Goal: Task Accomplishment & Management: Complete application form

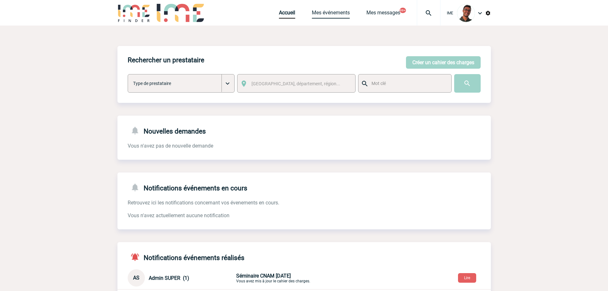
click at [337, 13] on link "Mes événements" at bounding box center [331, 14] width 38 height 9
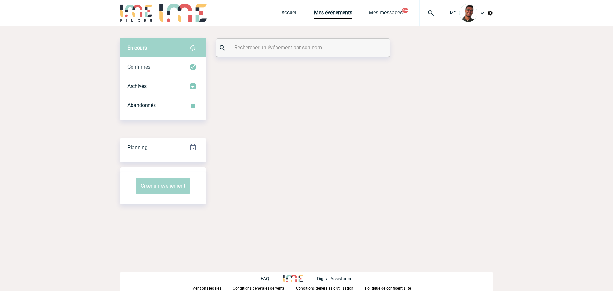
drag, startPoint x: 0, startPoint y: 0, endPoint x: 254, endPoint y: 46, distance: 257.9
click at [254, 46] on input "text" at bounding box center [304, 47] width 142 height 9
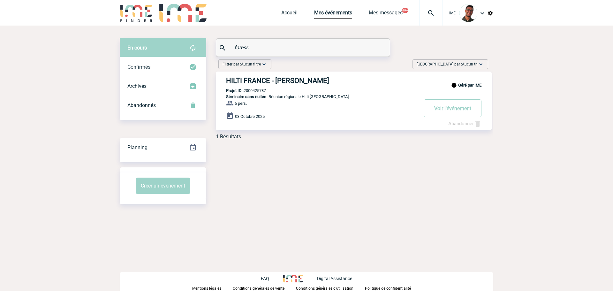
type input "faress"
click at [260, 90] on p "Projet ID : 2000425787" at bounding box center [241, 90] width 50 height 5
copy p "2000425787"
click at [260, 90] on p "Projet ID : 2000425787" at bounding box center [241, 90] width 50 height 5
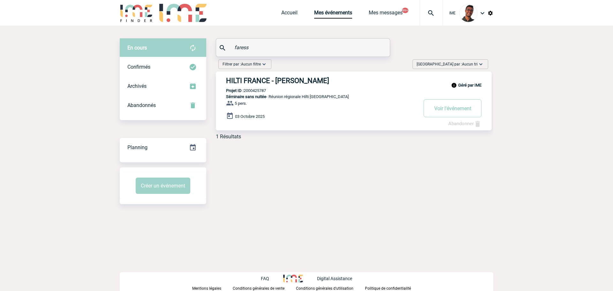
click at [260, 90] on p "Projet ID : 2000425787" at bounding box center [241, 90] width 50 height 5
copy p "2000425787"
click at [139, 16] on img at bounding box center [136, 13] width 33 height 18
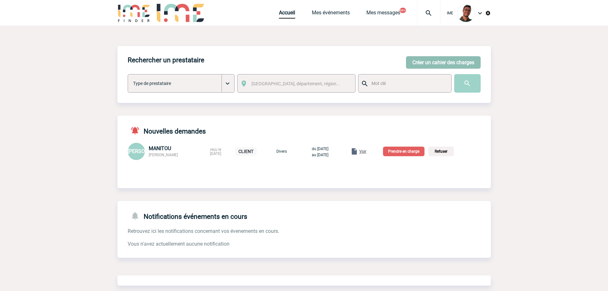
click at [431, 59] on button "Créer un cahier des charges" at bounding box center [443, 62] width 75 height 12
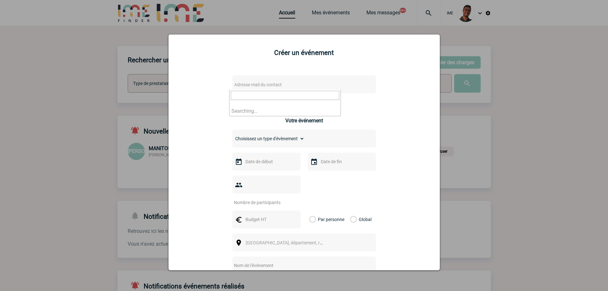
click at [257, 87] on span "Adresse mail du contact" at bounding box center [258, 84] width 48 height 5
type input "betty.arro"
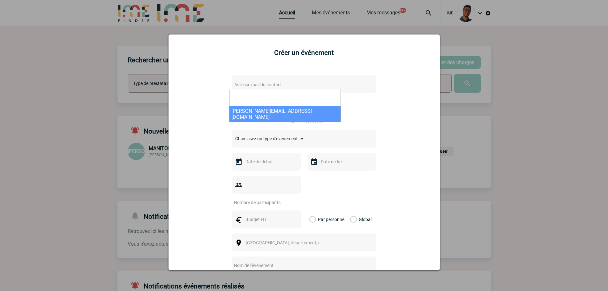
select select "133055"
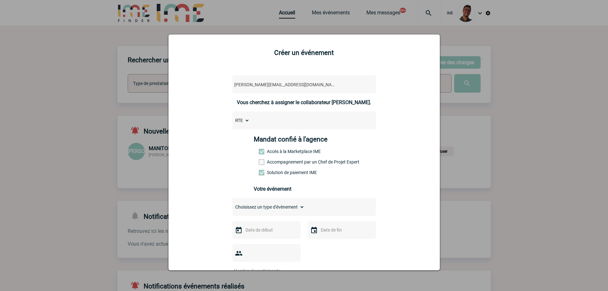
click at [273, 164] on label "Accompagnement par un Chef de Projet Expert" at bounding box center [273, 161] width 28 height 5
click at [0, 0] on input "Accompagnement par un Chef de Projet Expert" at bounding box center [0, 0] width 0 height 0
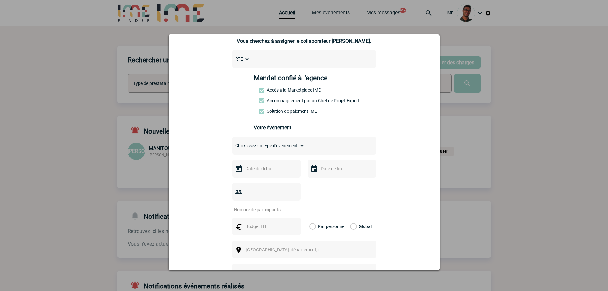
scroll to position [62, 0]
click at [274, 147] on select "Choisissez un type d'évènement Séminaire avec nuitée Séminaire sans nuitée Repa…" at bounding box center [268, 145] width 72 height 9
select select "2"
click at [232, 142] on select "Choisissez un type d'évènement Séminaire avec nuitée Séminaire sans nuitée Repa…" at bounding box center [268, 145] width 72 height 9
click at [271, 172] on input "text" at bounding box center [266, 168] width 44 height 8
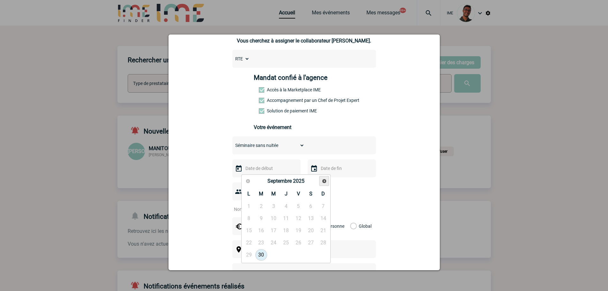
click at [329, 179] on link "Suivant" at bounding box center [324, 181] width 10 height 10
click at [259, 229] on link "14" at bounding box center [261, 230] width 12 height 11
type input "14-10-2025"
click at [348, 164] on div at bounding box center [342, 168] width 68 height 18
click at [346, 167] on input "text" at bounding box center [341, 168] width 44 height 8
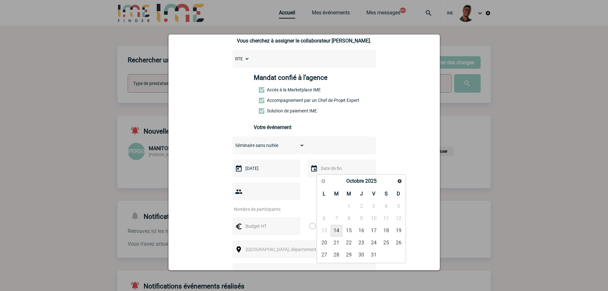
click at [332, 232] on link "14" at bounding box center [337, 230] width 12 height 11
type input "14-10-2025"
click at [275, 205] on input "number" at bounding box center [262, 209] width 60 height 8
type input "7"
click at [250, 222] on input "text" at bounding box center [266, 226] width 44 height 8
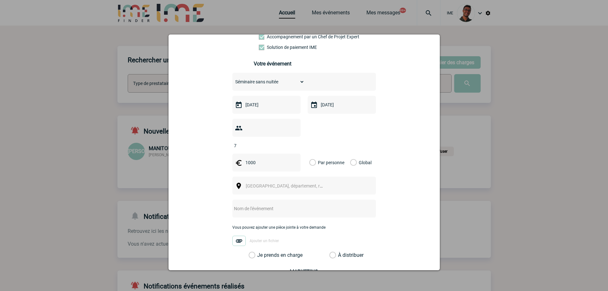
scroll to position [126, 0]
type input "1000"
click at [353, 153] on label "Global" at bounding box center [352, 162] width 4 height 18
click at [0, 0] on input "Global" at bounding box center [0, 0] width 0 height 0
click at [312, 180] on span "Ville, département, région..." at bounding box center [287, 184] width 88 height 9
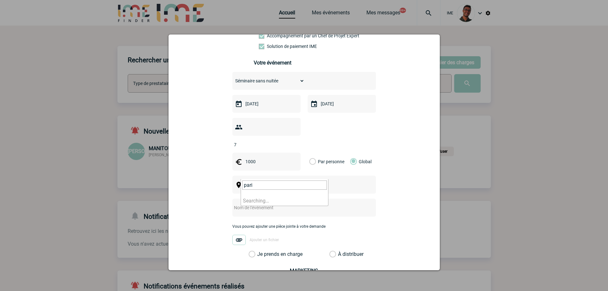
type input "paris"
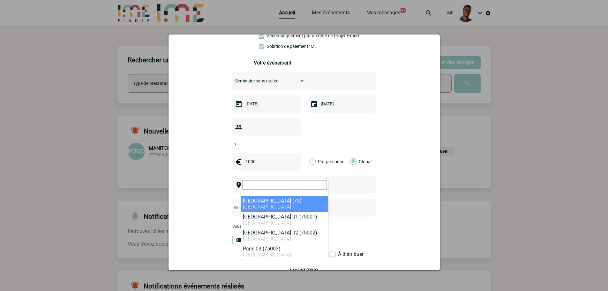
select select "3"
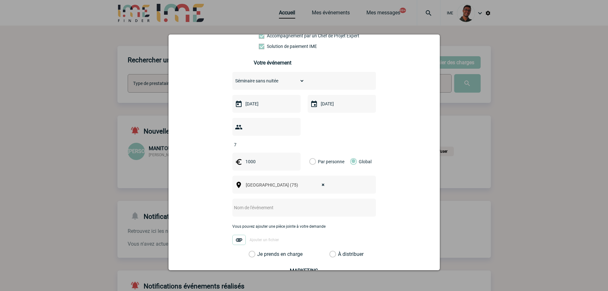
click at [278, 199] on div at bounding box center [304, 208] width 144 height 18
click at [274, 203] on input "text" at bounding box center [295, 207] width 127 height 8
type input "Réunion RTE"
click at [259, 251] on label "Je prends en charge" at bounding box center [254, 254] width 11 height 6
click at [0, 0] on input "Je prends en charge" at bounding box center [0, 0] width 0 height 0
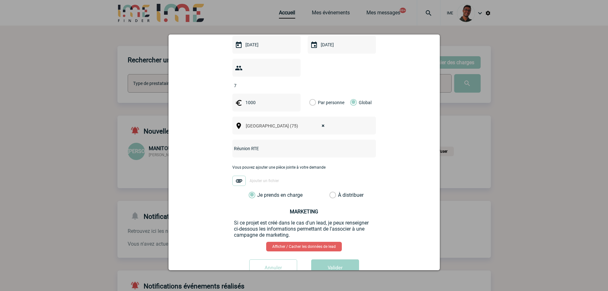
scroll to position [186, 0]
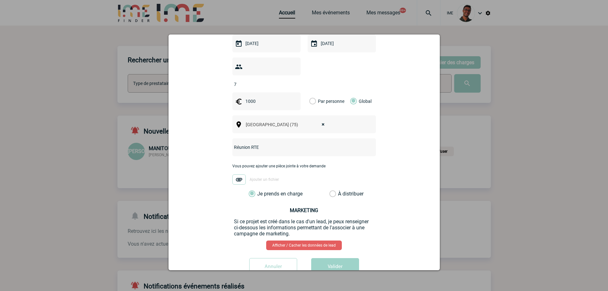
click at [250, 143] on input "Réunion RTE" at bounding box center [295, 147] width 127 height 8
click at [318, 258] on button "Valider" at bounding box center [335, 267] width 48 height 18
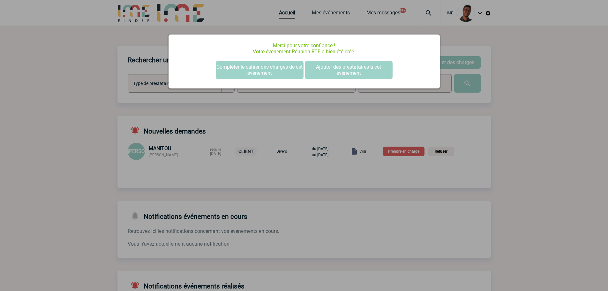
scroll to position [0, 0]
click at [87, 94] on div at bounding box center [304, 145] width 608 height 291
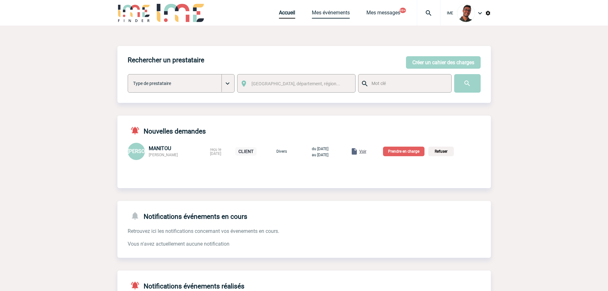
click at [343, 12] on link "Mes événements" at bounding box center [331, 14] width 38 height 9
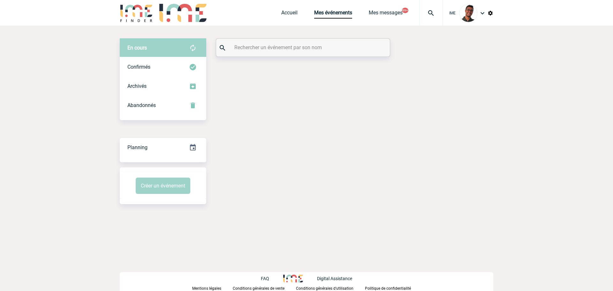
drag, startPoint x: 0, startPoint y: 0, endPoint x: 240, endPoint y: 51, distance: 245.4
click at [240, 51] on input "text" at bounding box center [304, 47] width 142 height 9
paste input "Réunion RTE"
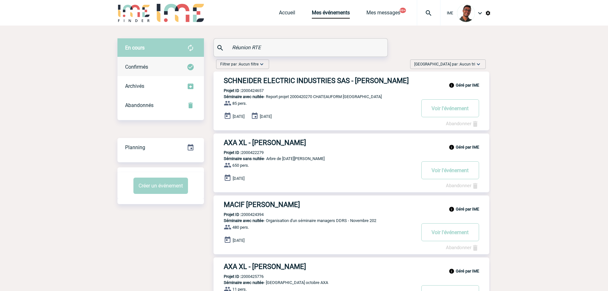
type input "Réunion RTE"
click at [192, 60] on div "Confirmés" at bounding box center [160, 66] width 86 height 19
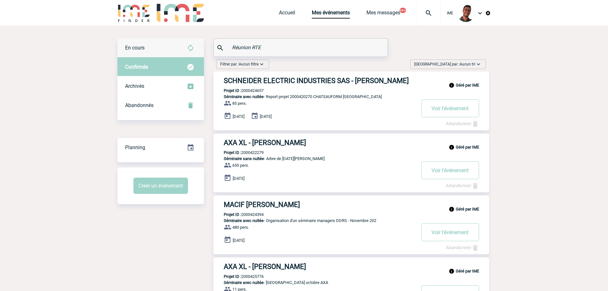
click at [192, 52] on div "En cours" at bounding box center [160, 47] width 86 height 19
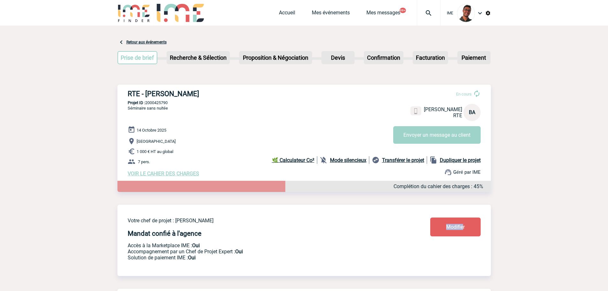
click at [463, 238] on div "Votre chef de projet : Flavio DEL FONDO Mandat confié à l'agence Accès à la Mar…" at bounding box center [303, 235] width 373 height 61
click at [464, 236] on link "Modifier" at bounding box center [455, 226] width 50 height 19
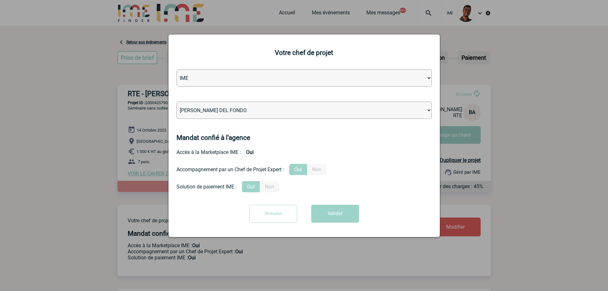
click at [283, 111] on select "Léa PITTIGLIO Yanis DE CLERCQ Victor KALB Jean-Chris NTAMACK Stefan MILADINOVIC…" at bounding box center [303, 109] width 255 height 17
click at [176, 102] on select "Léa PITTIGLIO Yanis DE CLERCQ Victor KALB Jean-Chris NTAMACK Stefan MILADINOVIC…" at bounding box center [303, 109] width 255 height 17
drag, startPoint x: 283, startPoint y: 111, endPoint x: 286, endPoint y: 107, distance: 5.0
click at [285, 108] on select "Léa PITTIGLIO Yanis DE CLERCQ Victor KALB Jean-Chris NTAMACK Stefan MILADINOVIC…" at bounding box center [303, 109] width 255 height 17
select select "132114"
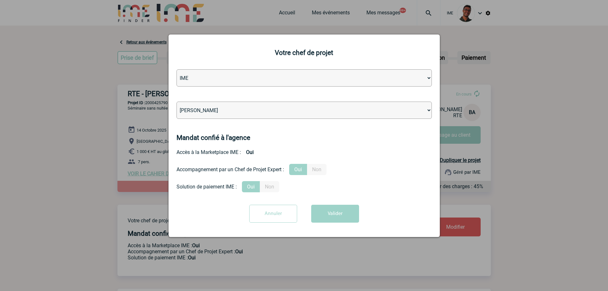
click at [176, 102] on select "Léa PITTIGLIO Yanis DE CLERCQ Victor KALB Jean-Chris NTAMACK Stefan MILADINOVIC…" at bounding box center [303, 109] width 255 height 17
click at [327, 211] on button "Valider" at bounding box center [335, 214] width 48 height 18
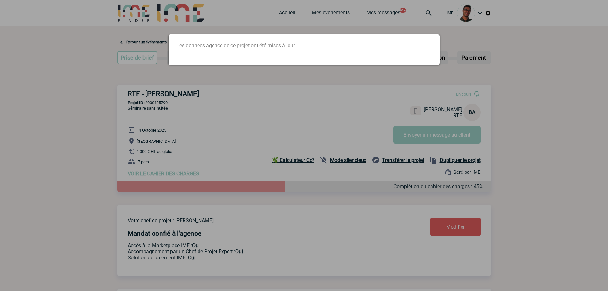
click at [158, 103] on div at bounding box center [304, 145] width 608 height 291
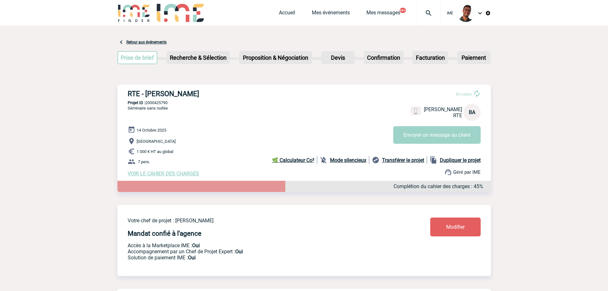
click at [158, 104] on p "Projet ID : 2000425790" at bounding box center [303, 102] width 373 height 5
copy p "2000425790"
click at [318, 16] on link "Mes événements" at bounding box center [331, 14] width 38 height 9
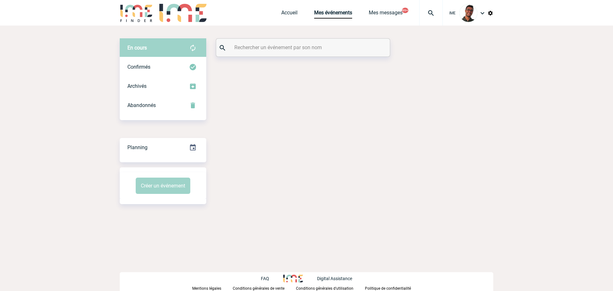
click at [250, 45] on input "text" at bounding box center [304, 47] width 142 height 9
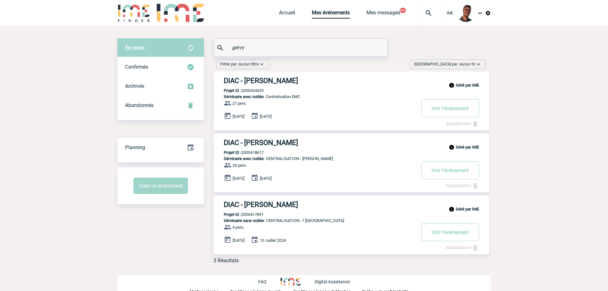
type input "gervy"
click at [249, 88] on div "Géré par IME DIAC - [PERSON_NAME] Projet ID : 2000424639 Séminaire avec nuitée …" at bounding box center [352, 100] width 276 height 59
click at [249, 90] on p "Projet ID : 2000424639" at bounding box center [239, 90] width 50 height 5
copy p "2000424639"
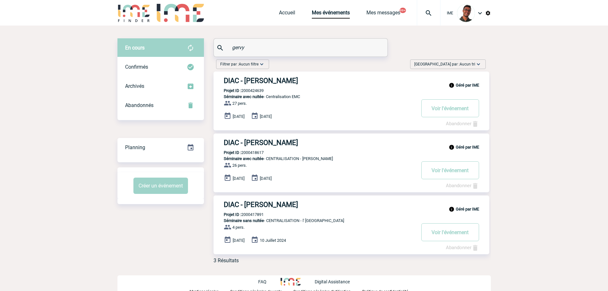
click at [260, 153] on p "Projet ID : 2000418617" at bounding box center [239, 152] width 50 height 5
copy p "2000418617"
click at [259, 92] on p "Projet ID : 2000424639" at bounding box center [239, 90] width 50 height 5
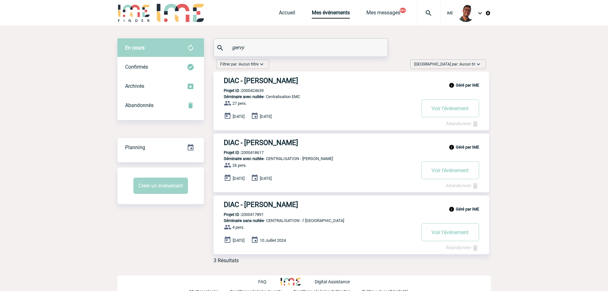
copy p "2000424639"
click at [257, 214] on p "Projet ID : 2000417891" at bounding box center [239, 214] width 50 height 5
copy p "2000417891"
